Goal: Transaction & Acquisition: Book appointment/travel/reservation

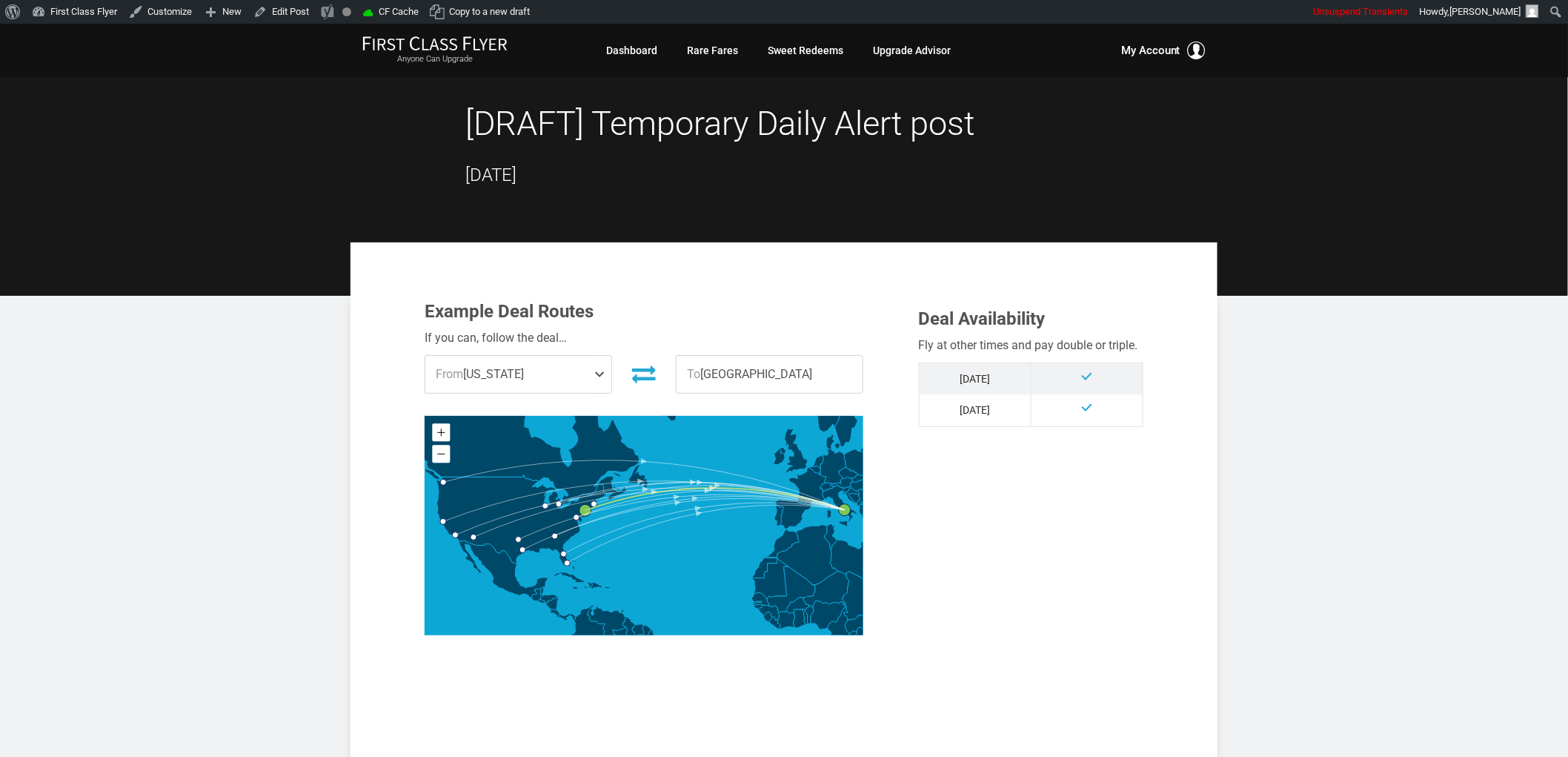
drag, startPoint x: 1335, startPoint y: 505, endPoint x: 1290, endPoint y: 451, distance: 70.3
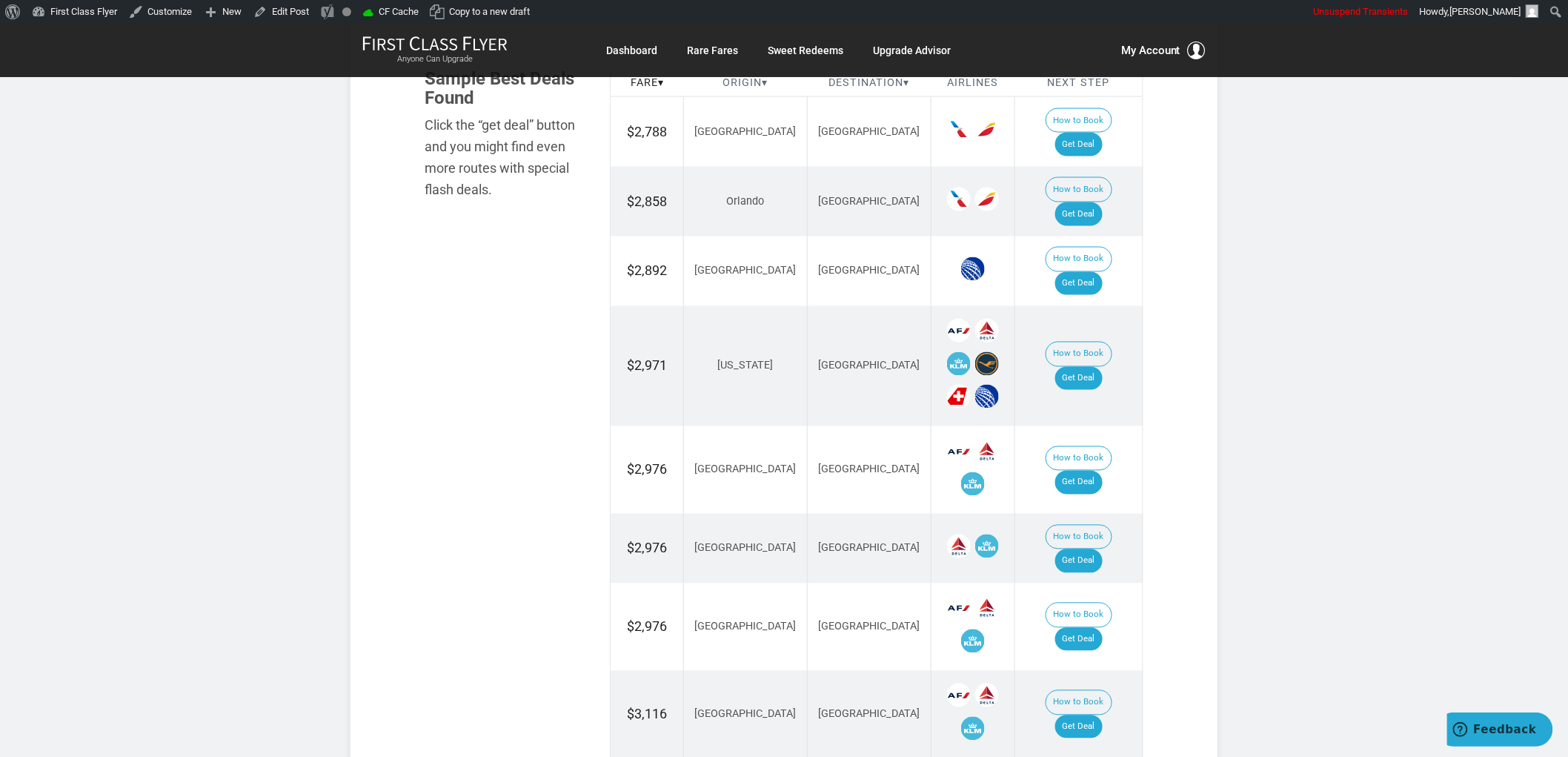
scroll to position [873, 0]
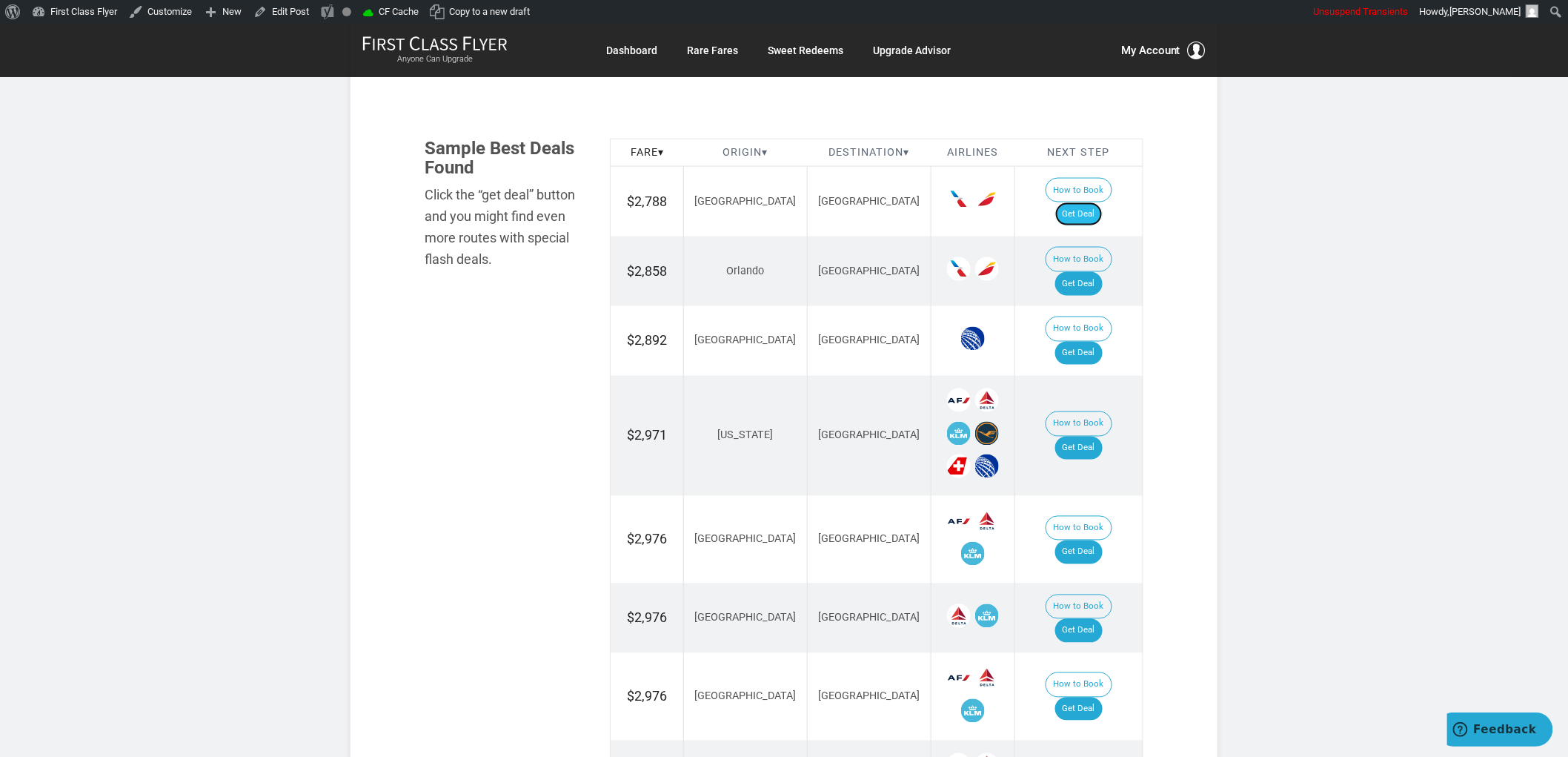
click at [1100, 202] on link "Get Deal" at bounding box center [1079, 214] width 47 height 24
click at [1092, 272] on link "Get Deal" at bounding box center [1079, 284] width 47 height 24
click at [1098, 342] on link "Get Deal" at bounding box center [1079, 354] width 47 height 24
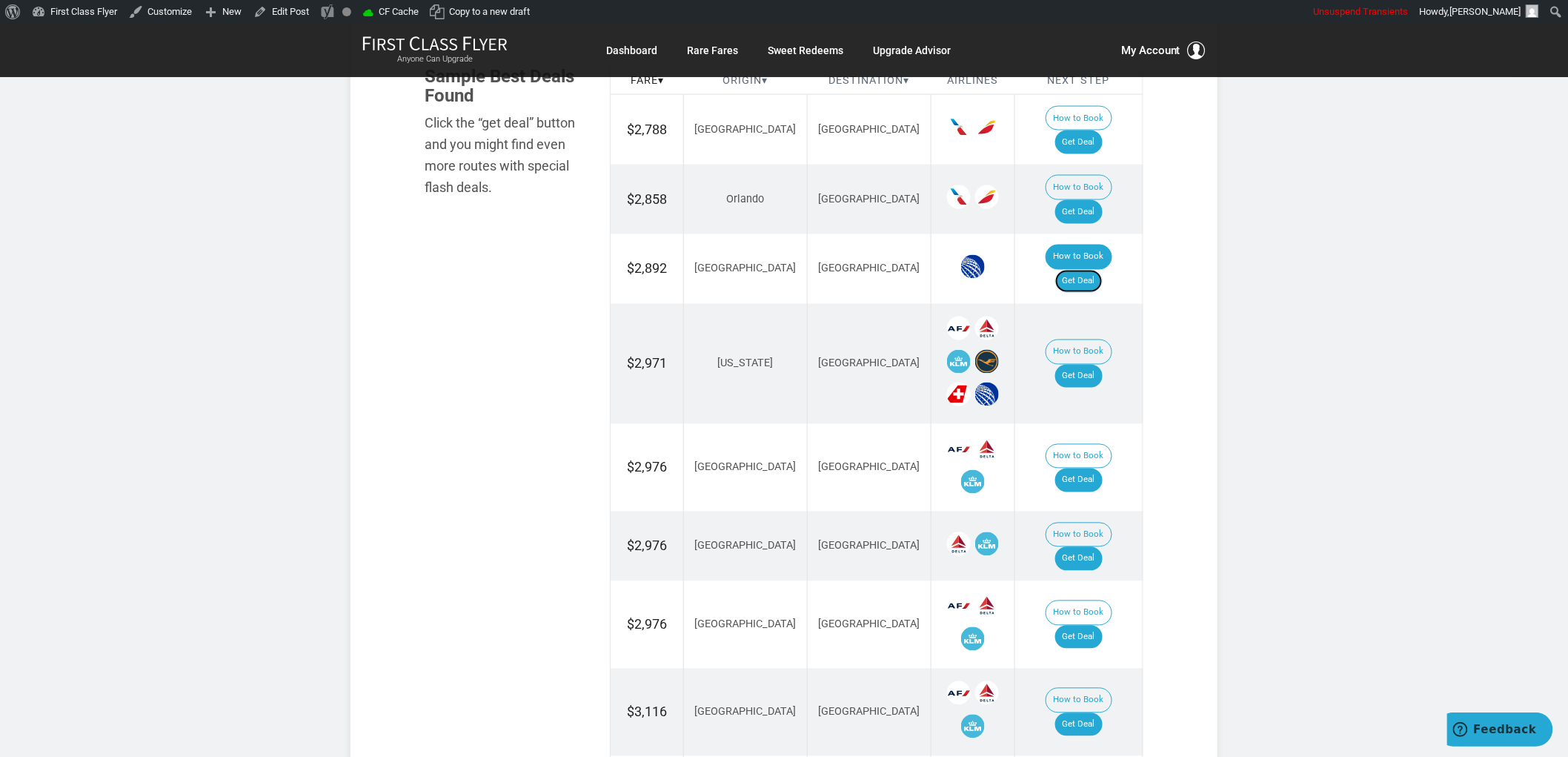
scroll to position [1038, 0]
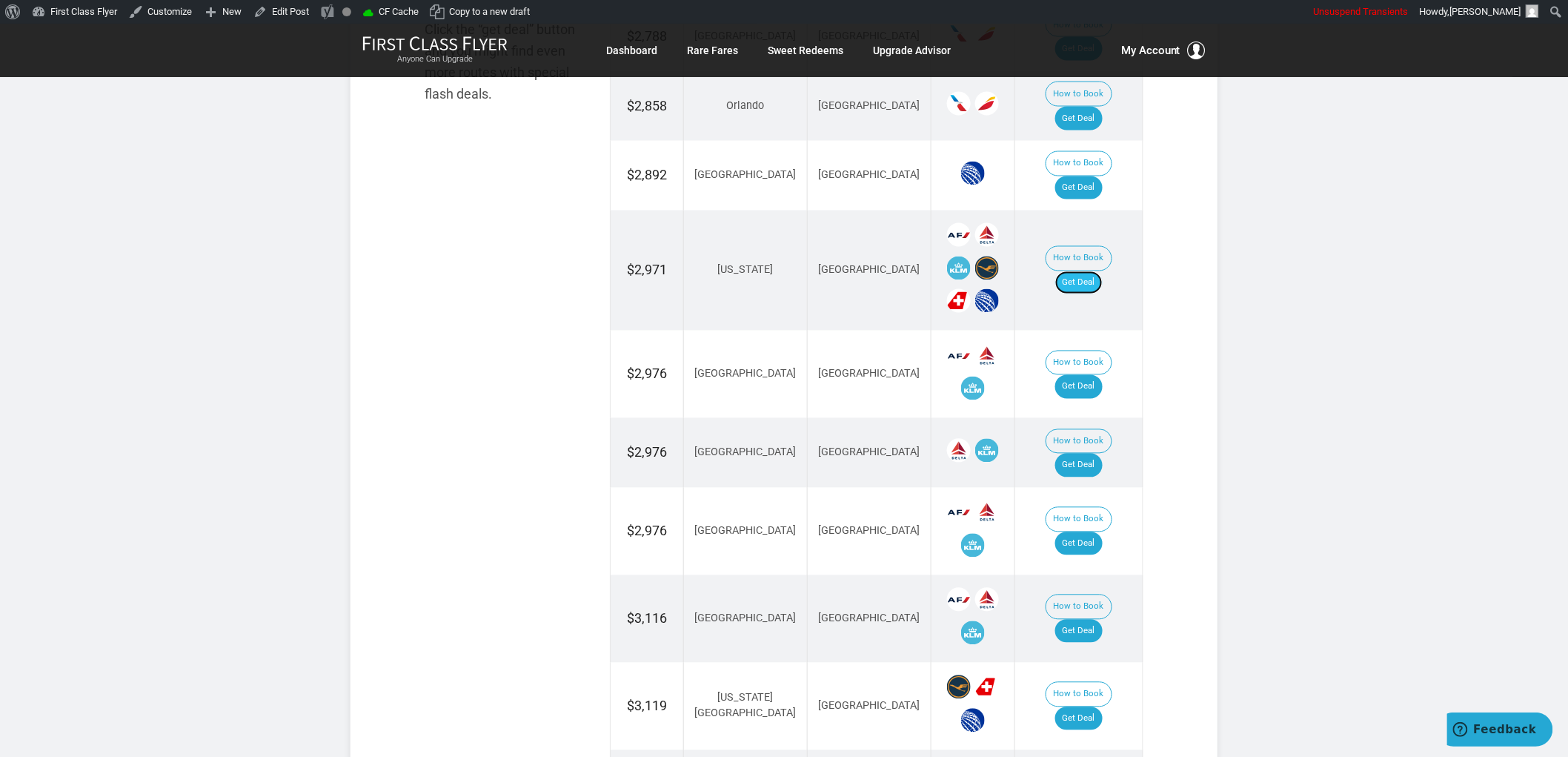
click at [1083, 271] on link "Get Deal" at bounding box center [1079, 283] width 47 height 24
